Goal: Communication & Community: Answer question/provide support

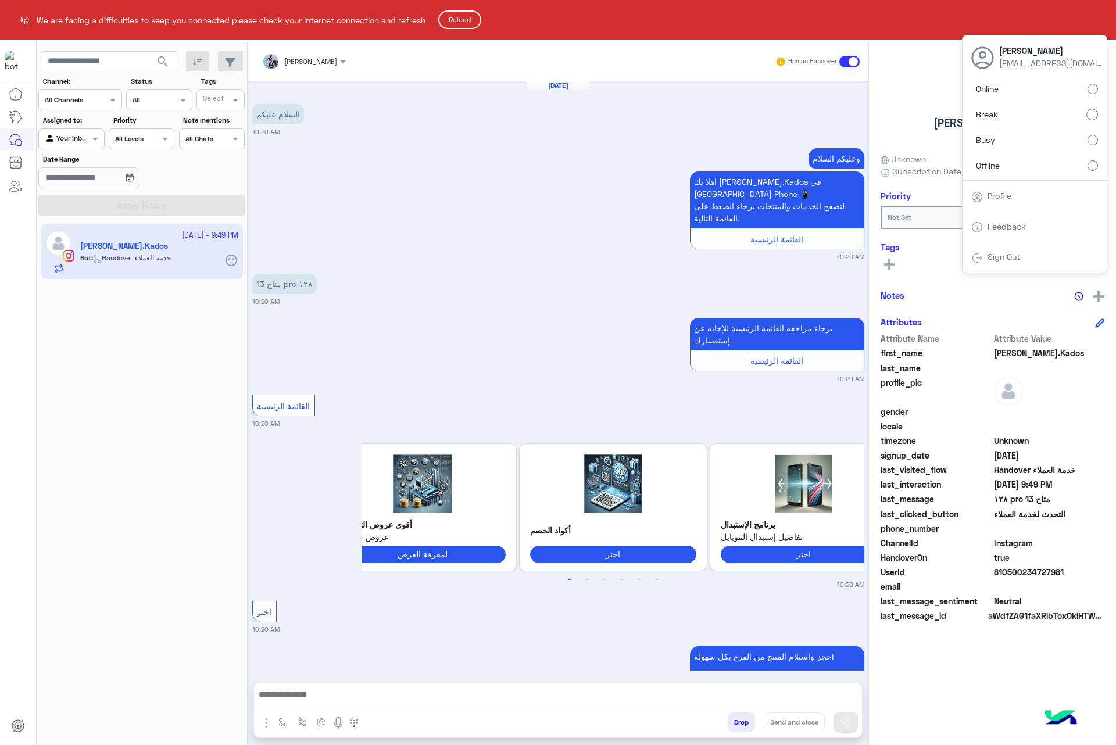
scroll to position [2514, 0]
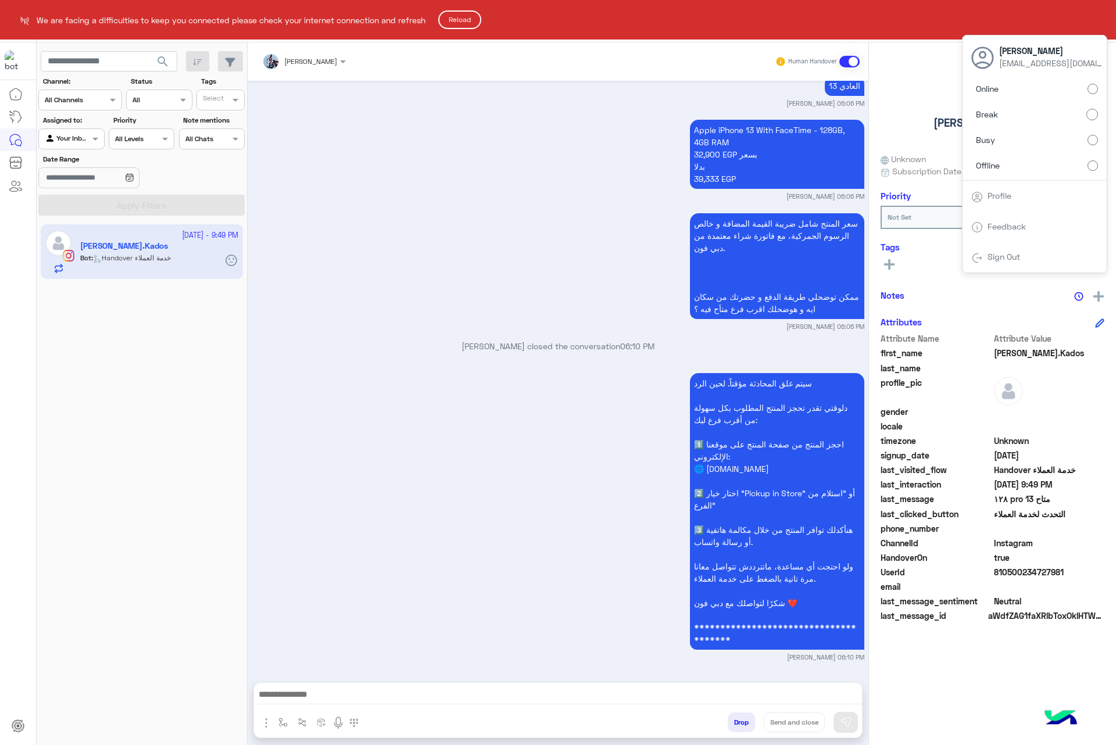
click at [1091, 91] on html "We are facing a difficulties to keep you connected please check your internet c…" at bounding box center [558, 372] width 1116 height 745
click at [1094, 23] on html "We are facing a difficulties to keep you connected please check your internet c…" at bounding box center [558, 372] width 1116 height 745
click at [1083, 16] on html "We are facing a difficulties to keep you connected please check your internet c…" at bounding box center [558, 372] width 1116 height 745
click at [454, 17] on button "Reload" at bounding box center [459, 19] width 43 height 19
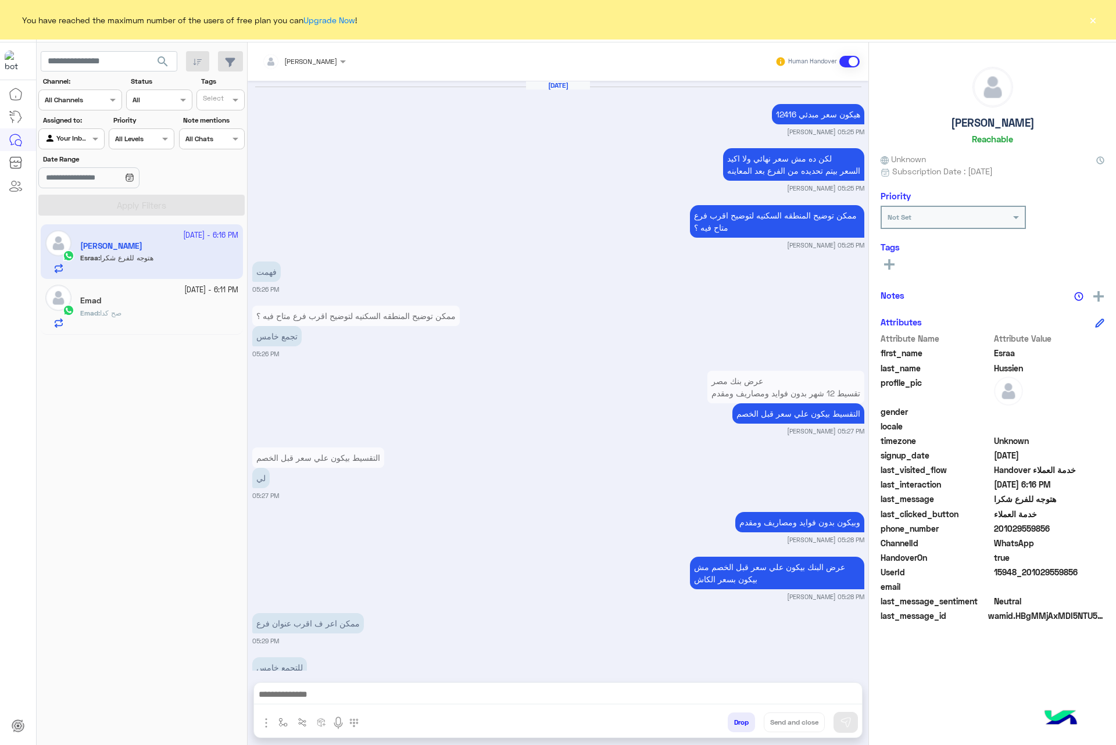
scroll to position [890, 0]
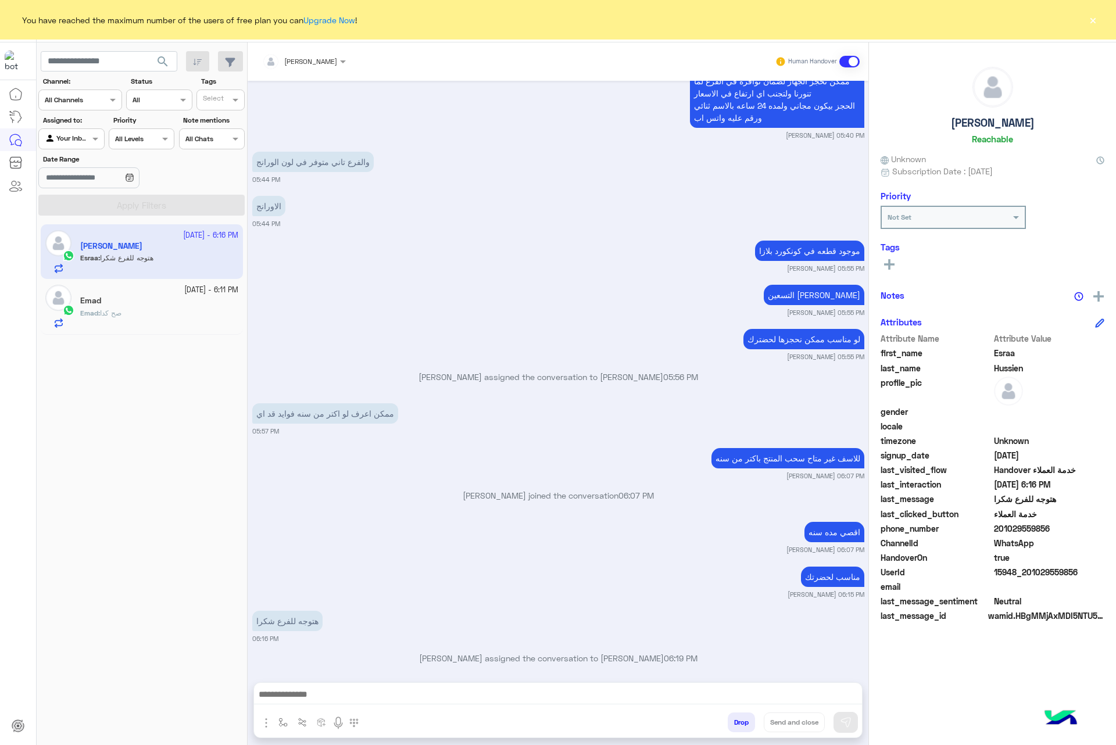
click at [1096, 17] on button "×" at bounding box center [1093, 20] width 12 height 12
click at [1025, 531] on span "201029559856" at bounding box center [1049, 529] width 111 height 12
click at [1024, 531] on span "201029559856" at bounding box center [1049, 529] width 111 height 12
copy span "201029559856"
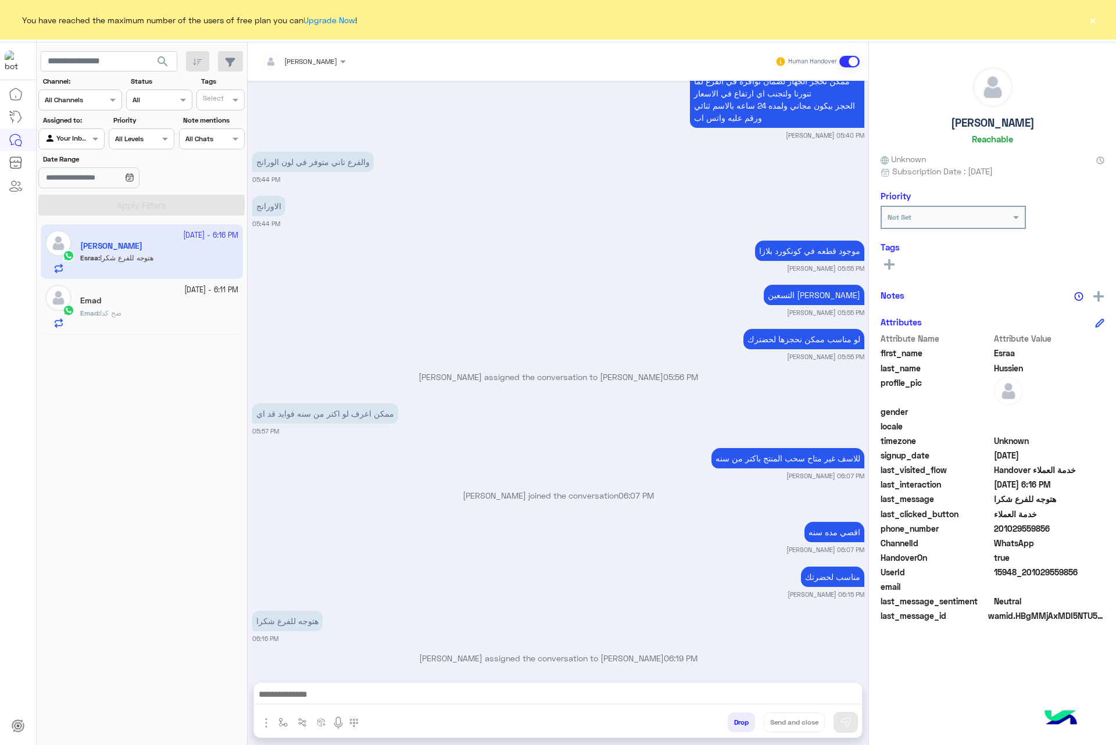
click at [1008, 117] on h5 "Esraa Hussien" at bounding box center [993, 122] width 84 height 13
copy h5 "Esraa Hussien"
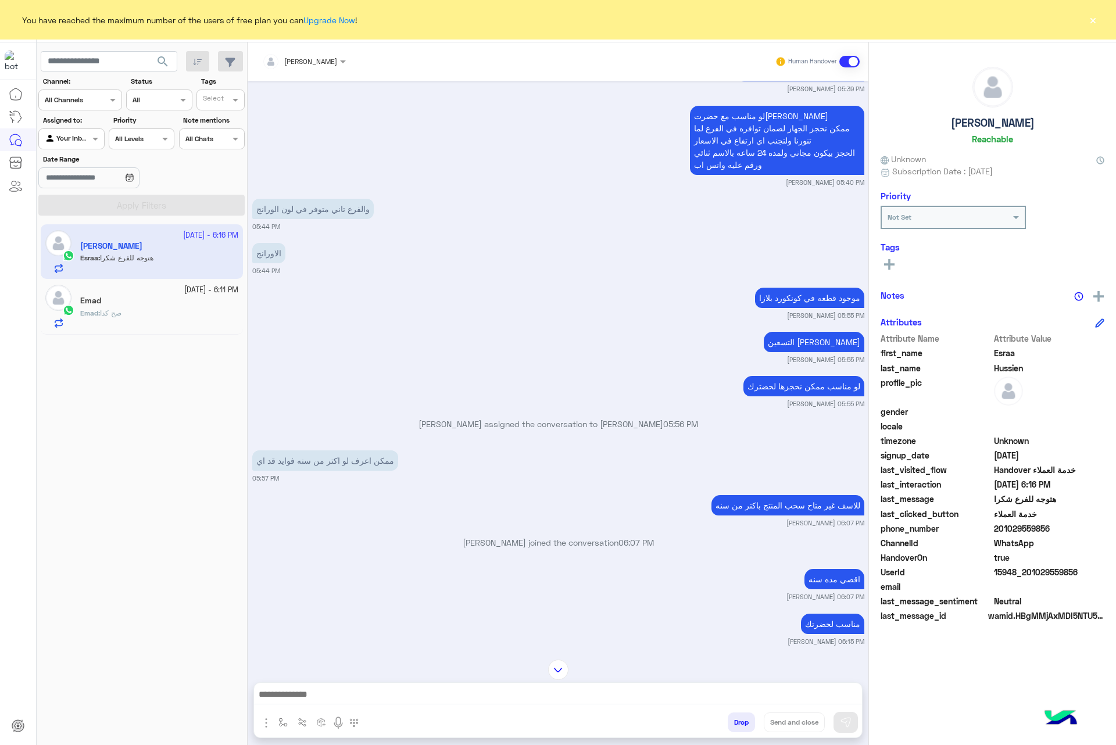
scroll to position [803, 0]
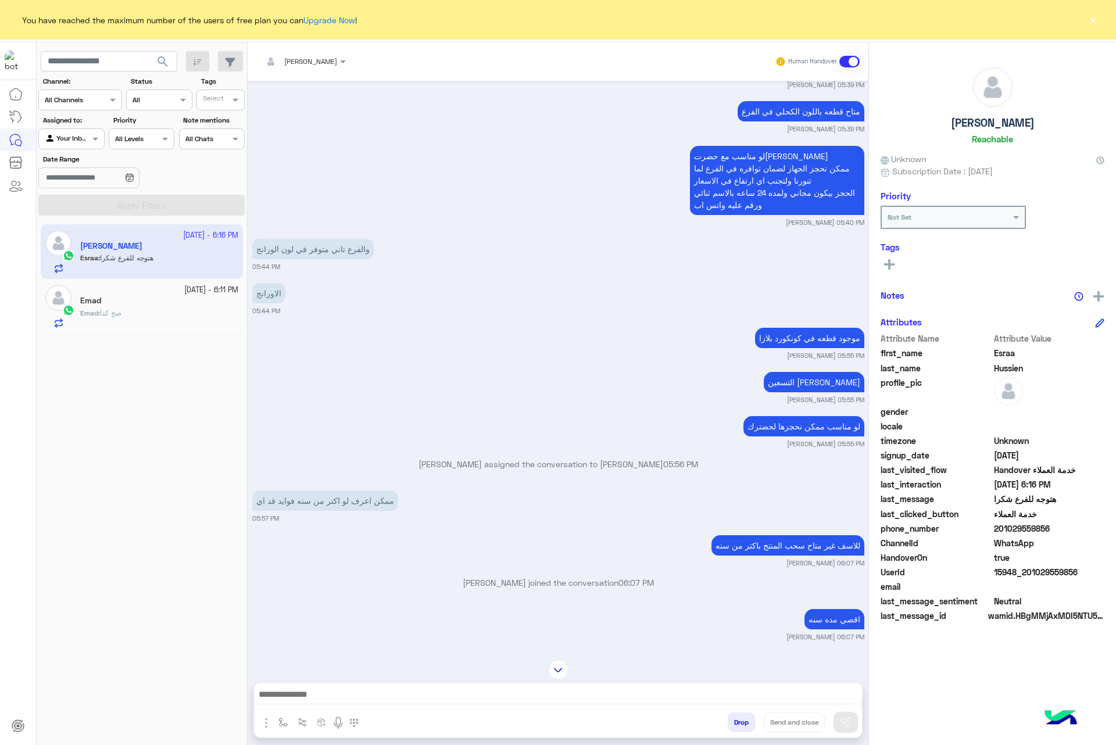
copy h5 "Esraa Hussien"
click at [1008, 527] on span "201029559856" at bounding box center [1049, 529] width 111 height 12
copy span "201029559856"
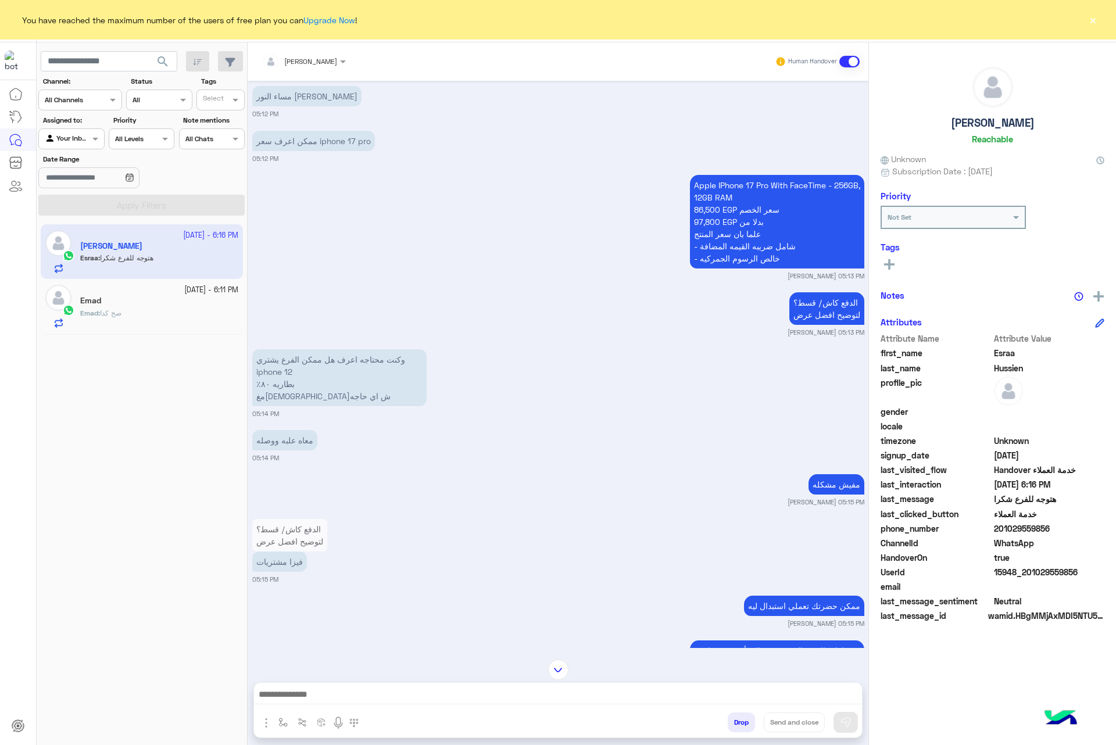
scroll to position [677, 0]
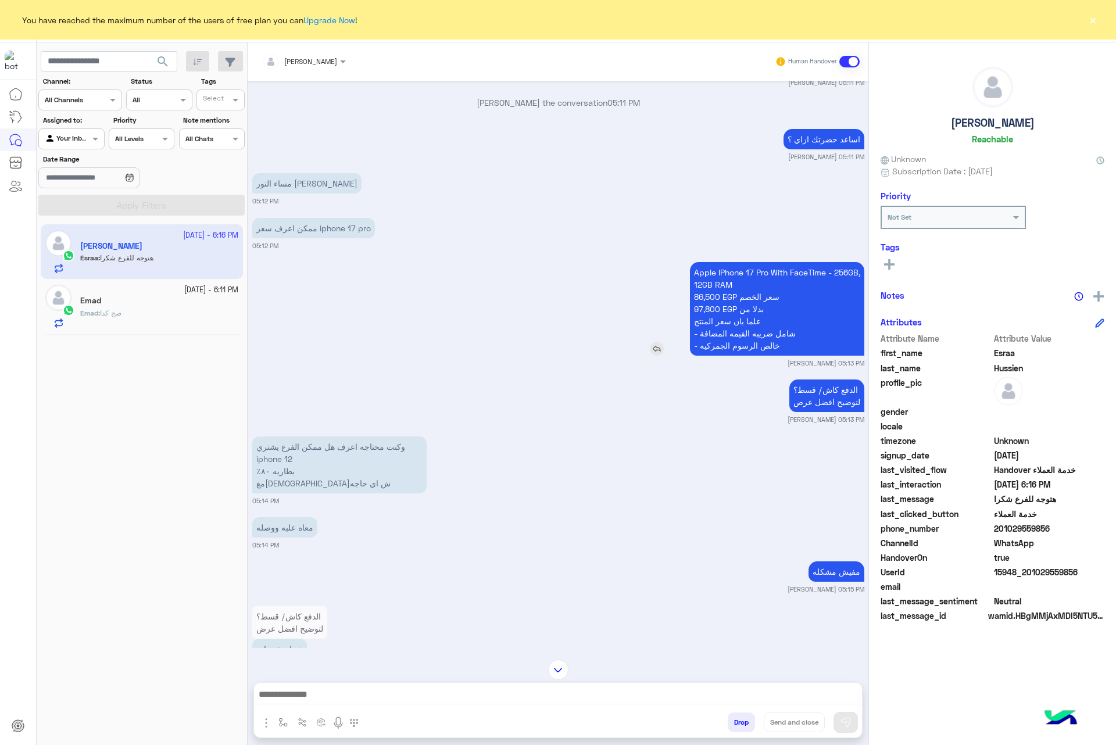
click at [775, 280] on p "Apple IPhone 17 Pro With FaceTime - 256GB, 12GB RAM 86,500 EGP سعر الخصم 97,800…" at bounding box center [777, 309] width 174 height 94
copy p "Apple IPhone 17 Pro With FaceTime - 256GB, 12GB RAM"
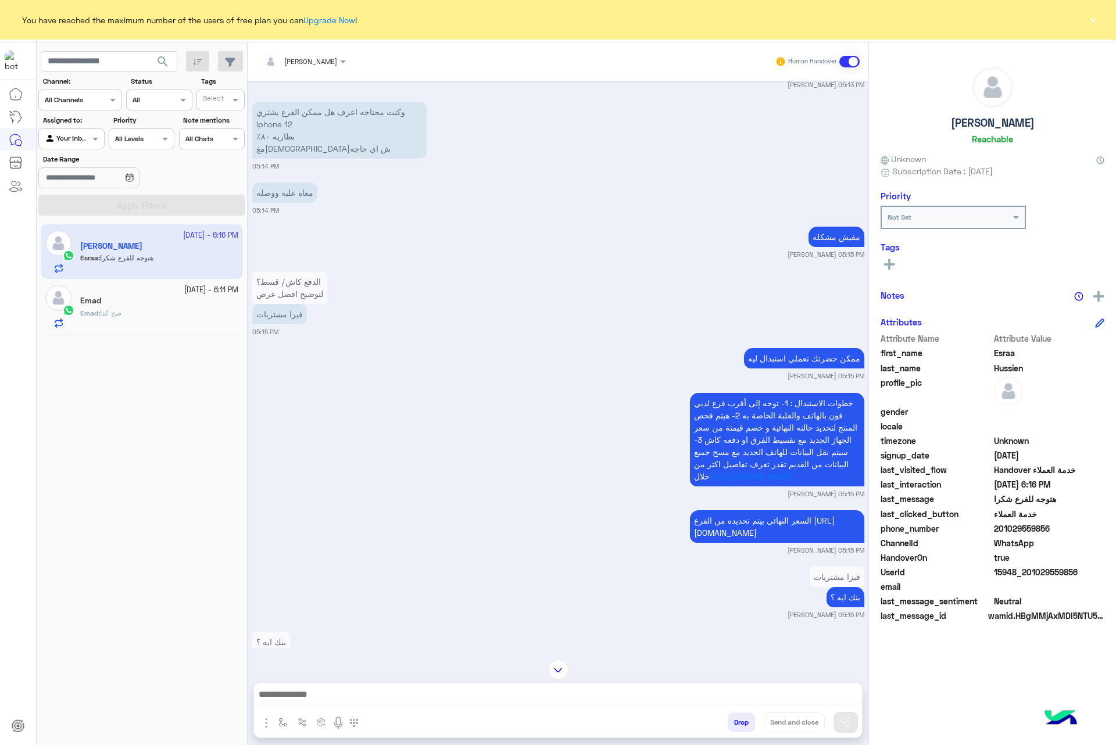
scroll to position [1287, 0]
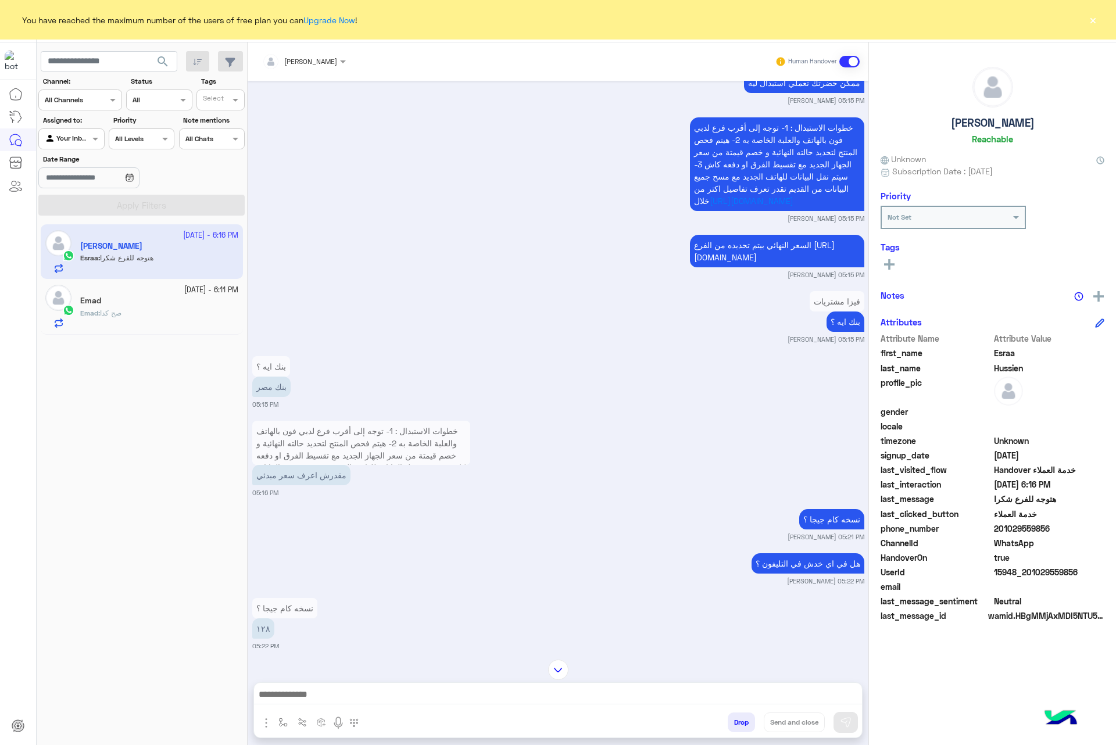
click at [1091, 19] on button "×" at bounding box center [1093, 20] width 12 height 12
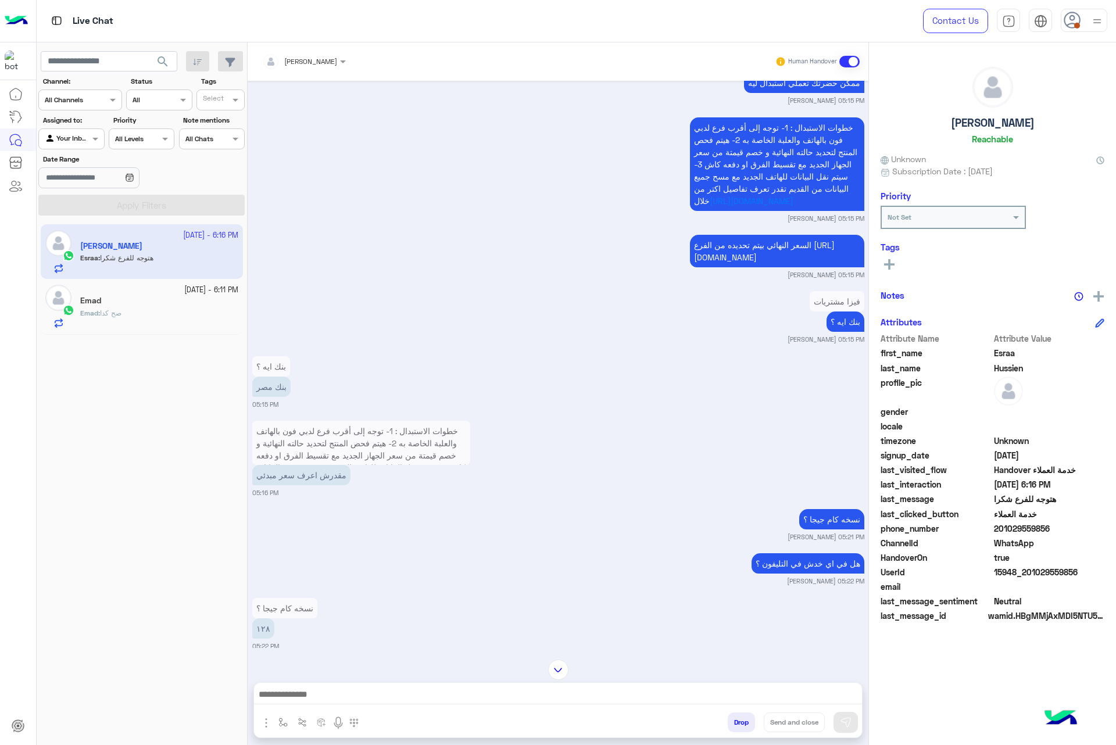
click at [1093, 15] on img at bounding box center [1097, 21] width 15 height 15
click at [1025, 140] on label "Busy" at bounding box center [1035, 140] width 127 height 21
click at [1034, 530] on span "201029559856" at bounding box center [1049, 529] width 111 height 12
copy span "201029559856"
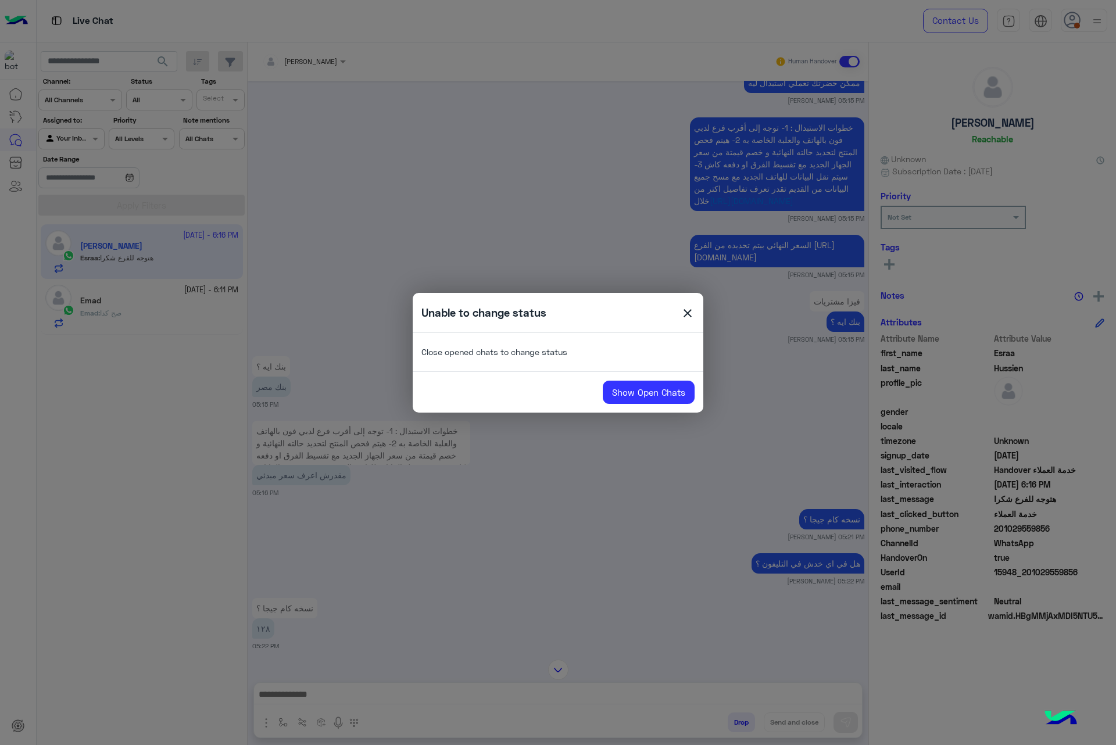
click at [684, 322] on span "close" at bounding box center [688, 314] width 14 height 17
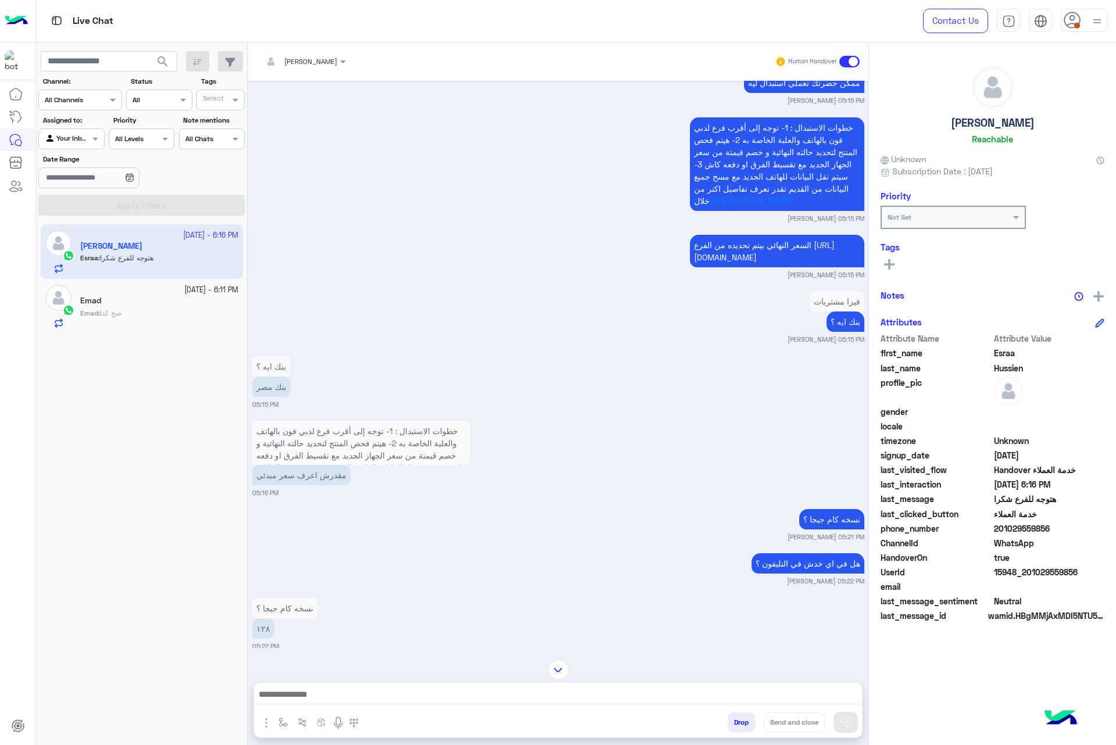
click at [129, 329] on div "Emad : صح كدا" at bounding box center [159, 318] width 158 height 20
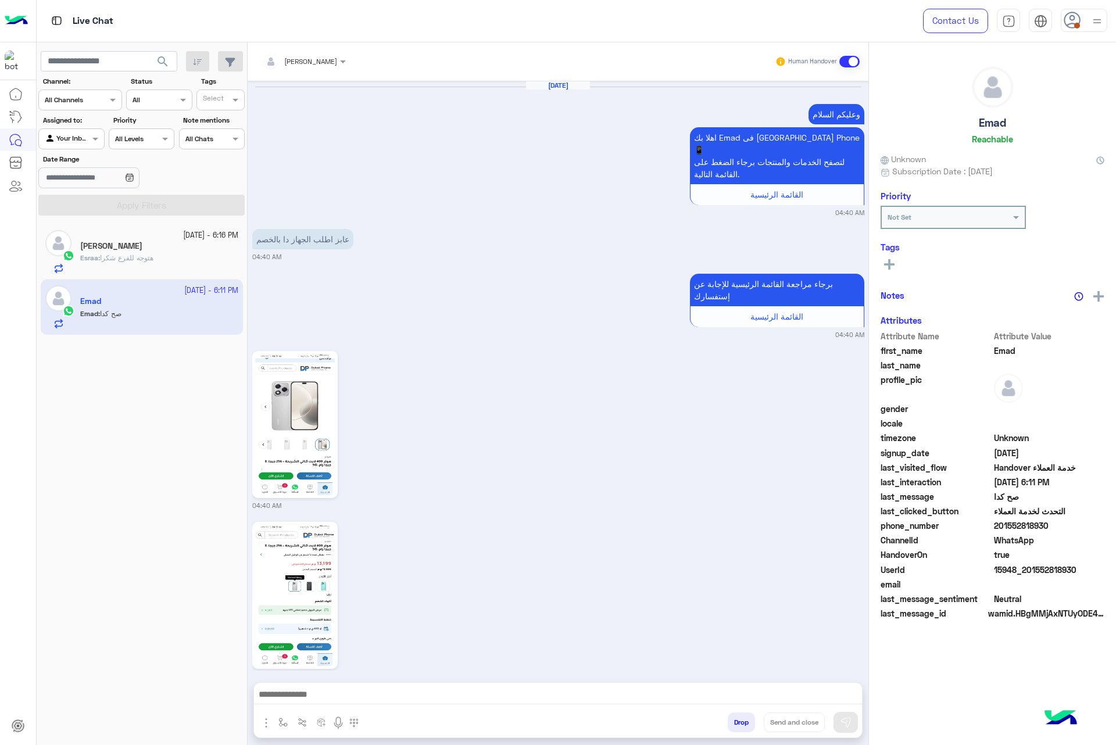
scroll to position [1616, 0]
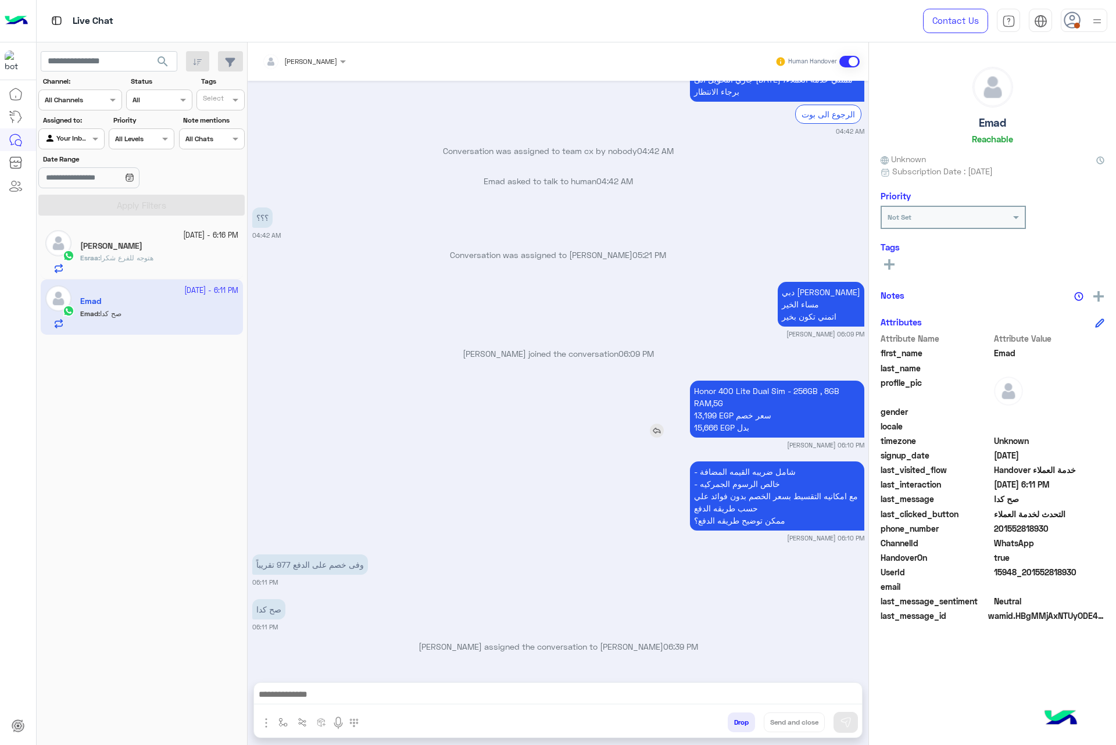
click at [719, 396] on p "Honor 400 Lite Dual Sim - 256GB , 8GB RAM,5G 13,199 EGP سعر خصم 15,666 EGP بدل" at bounding box center [777, 409] width 174 height 57
click at [719, 388] on p "Honor 400 Lite Dual Sim - 256GB , 8GB RAM,5G 13,199 EGP سعر خصم 15,666 EGP بدل" at bounding box center [777, 409] width 174 height 57
copy p "Honor 400 Lite Dual Sim - 256GB , 8GB RAM,5G"
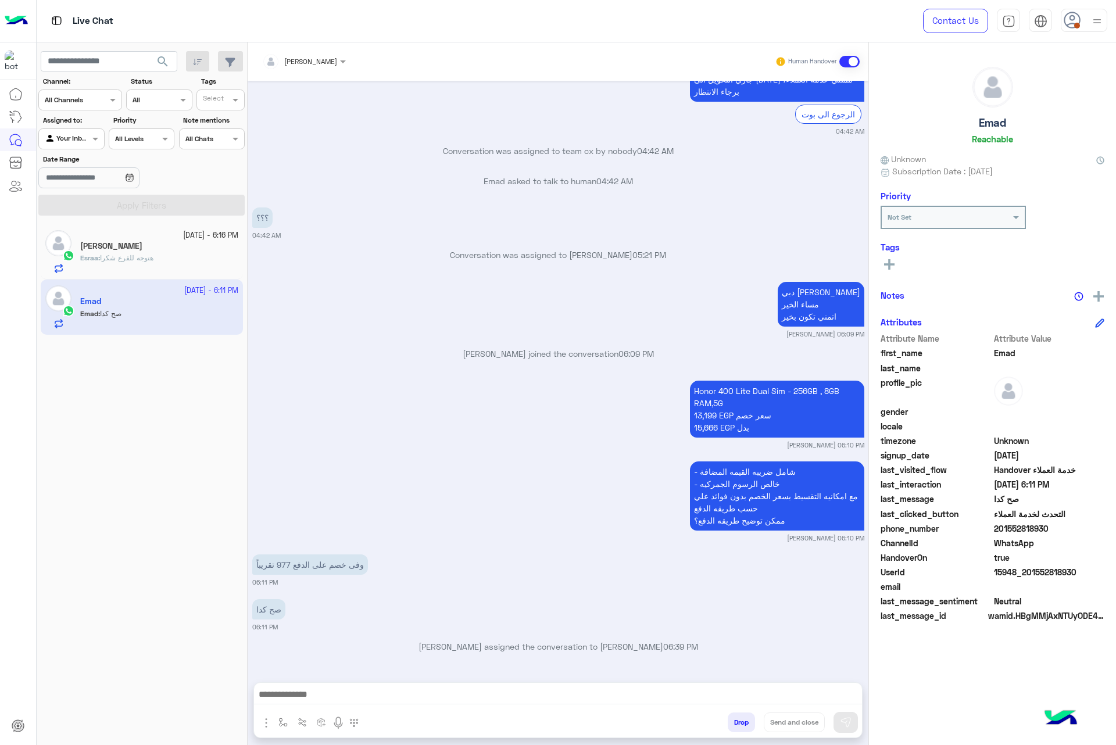
copy p "Honor 400 Lite Dual Sim - 256GB , 8GB RAM,5G"
click at [164, 253] on div "Esraa Hussien" at bounding box center [159, 247] width 158 height 12
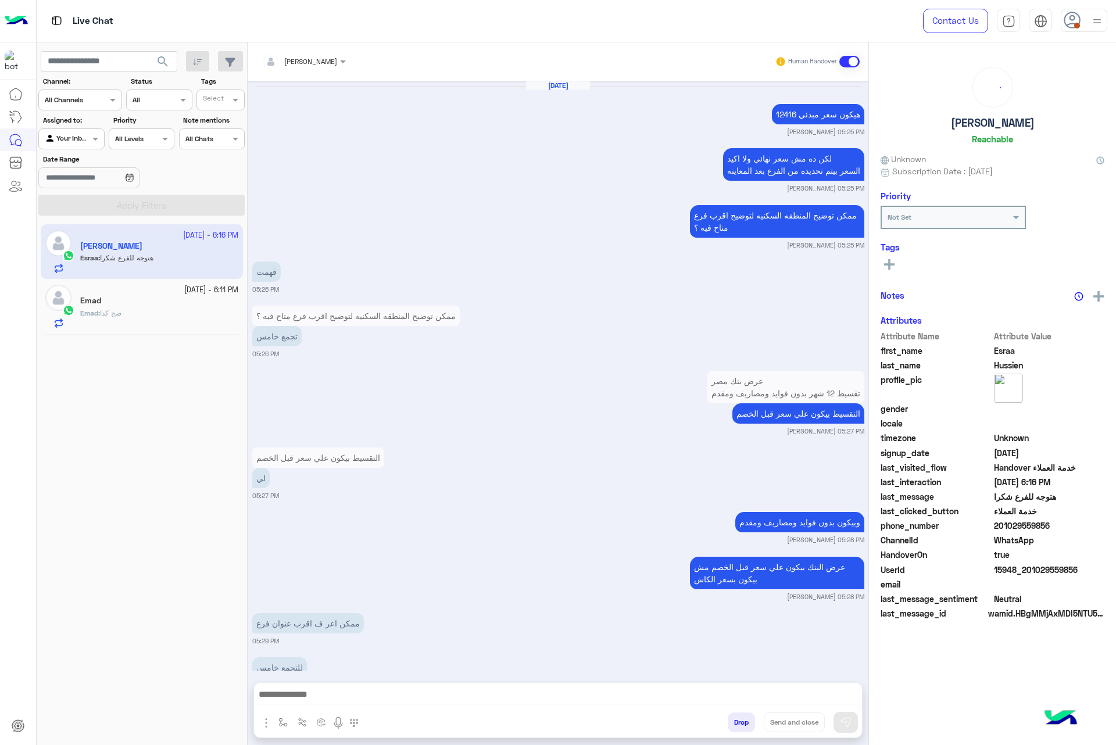
scroll to position [890, 0]
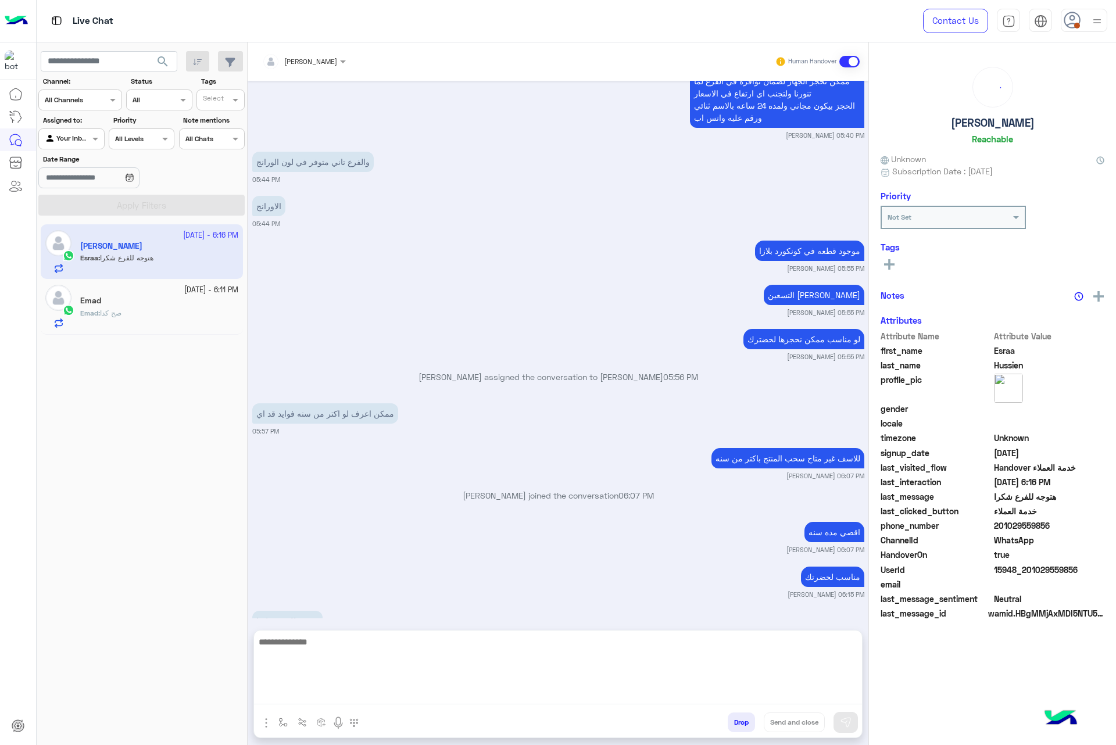
click at [498, 696] on textarea at bounding box center [558, 670] width 608 height 70
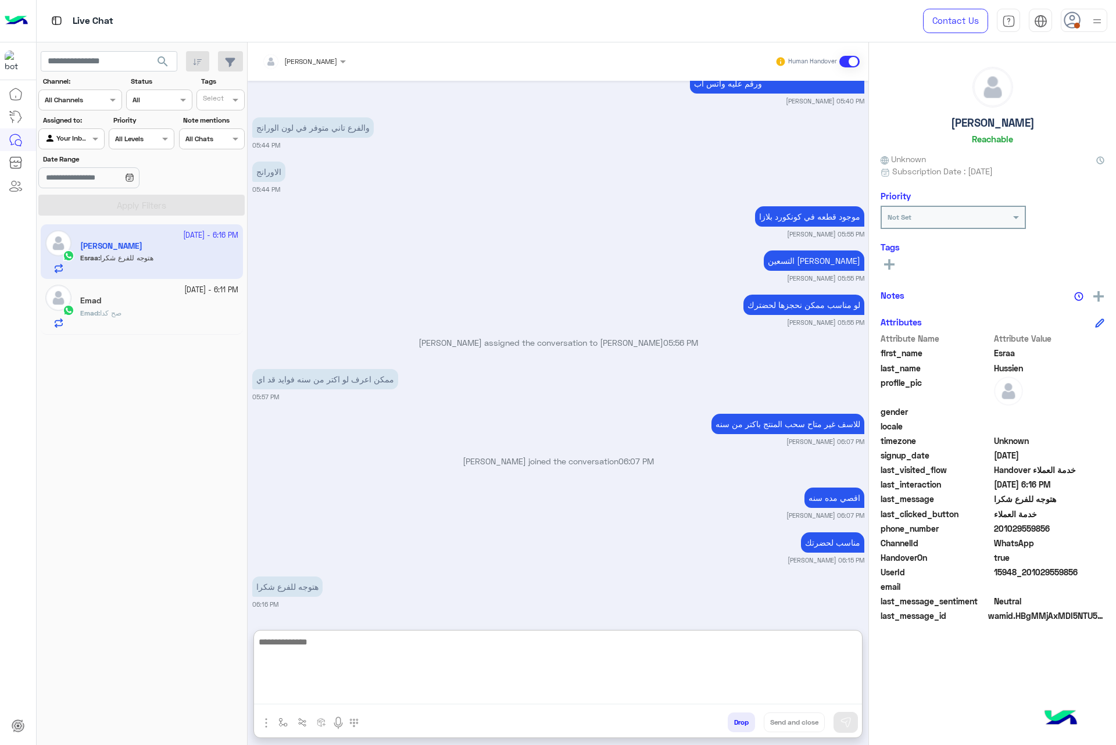
scroll to position [943, 0]
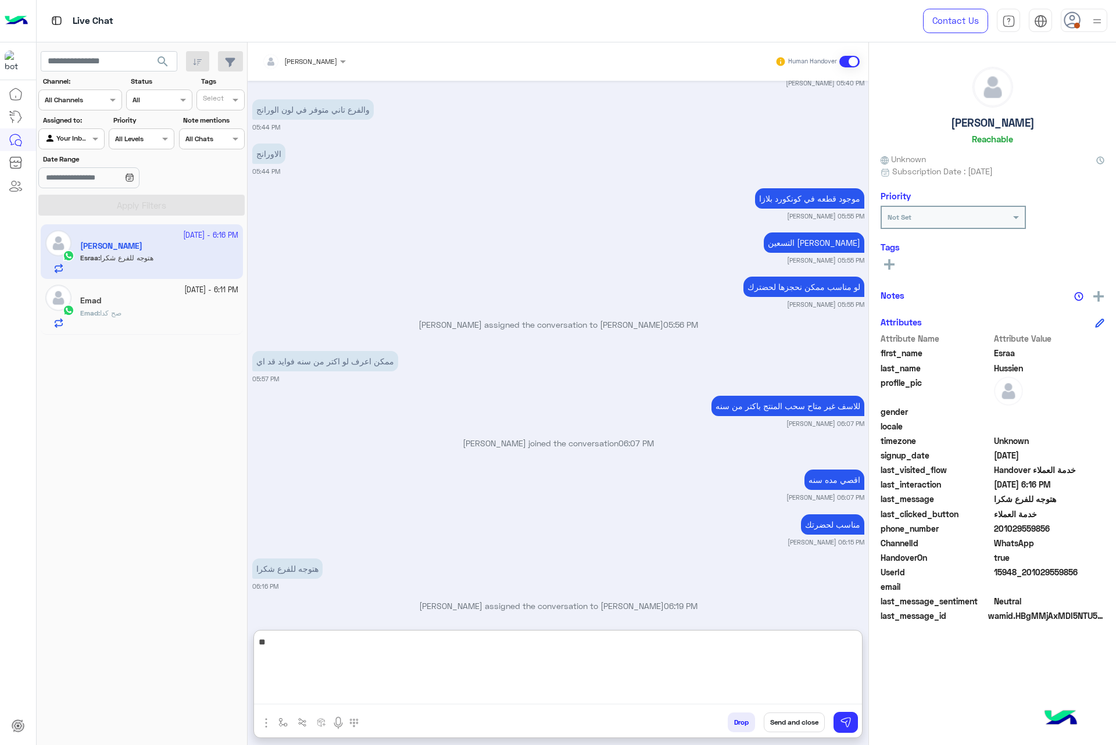
type textarea "*"
type textarea "*********"
